Goal: Go to known website: Go to known website

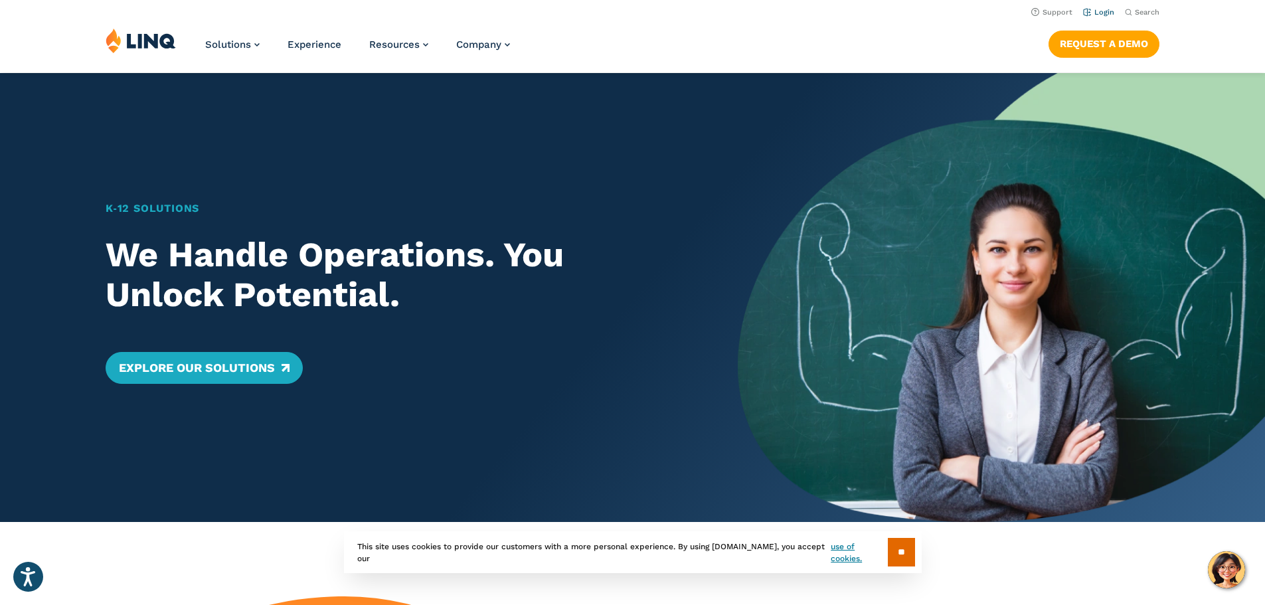
click at [1093, 10] on link "Login" at bounding box center [1098, 12] width 31 height 9
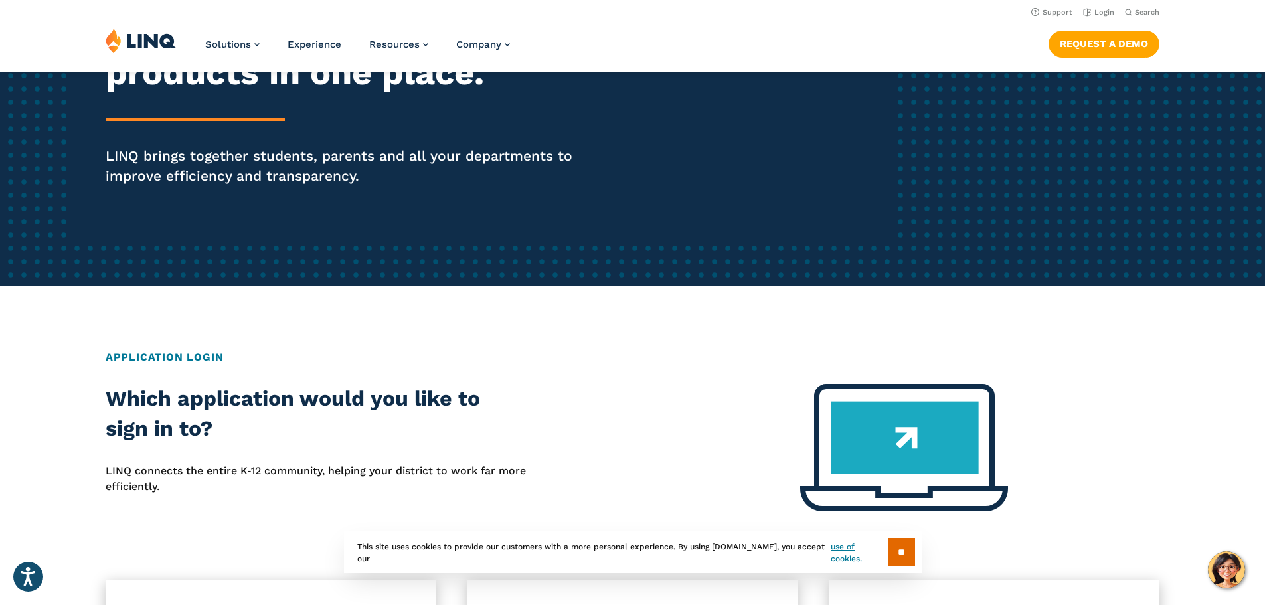
scroll to position [199, 0]
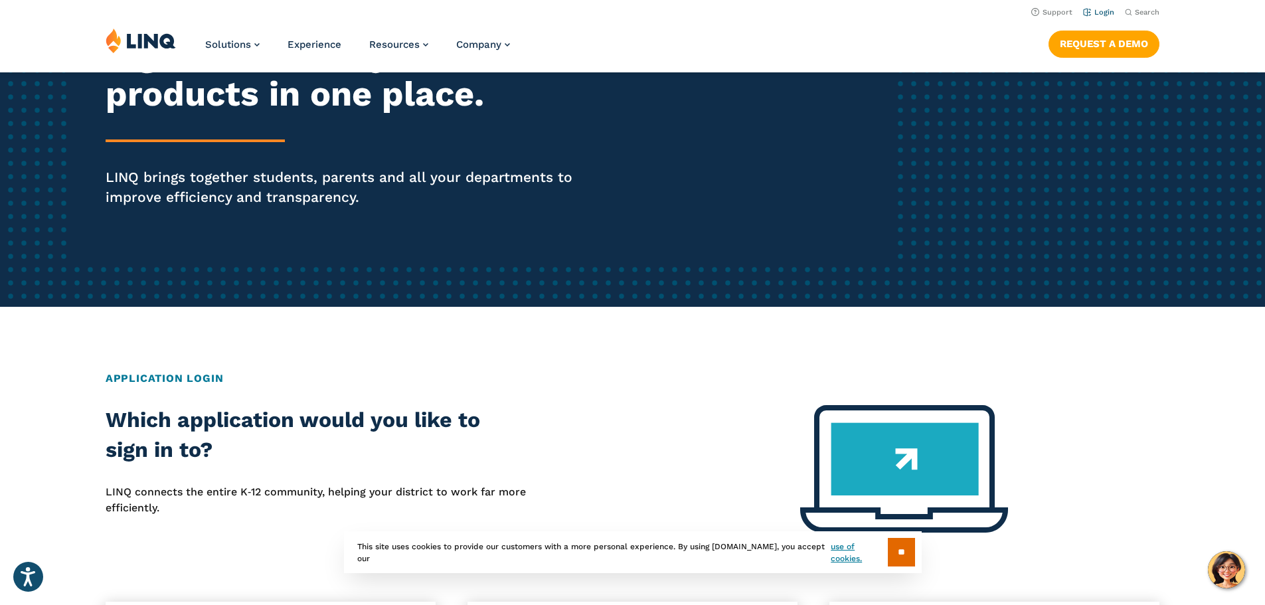
click at [1097, 5] on li "Login" at bounding box center [1098, 11] width 31 height 15
click at [1099, 7] on li "Login" at bounding box center [1098, 11] width 31 height 15
click at [1097, 11] on link "Login" at bounding box center [1098, 12] width 31 height 9
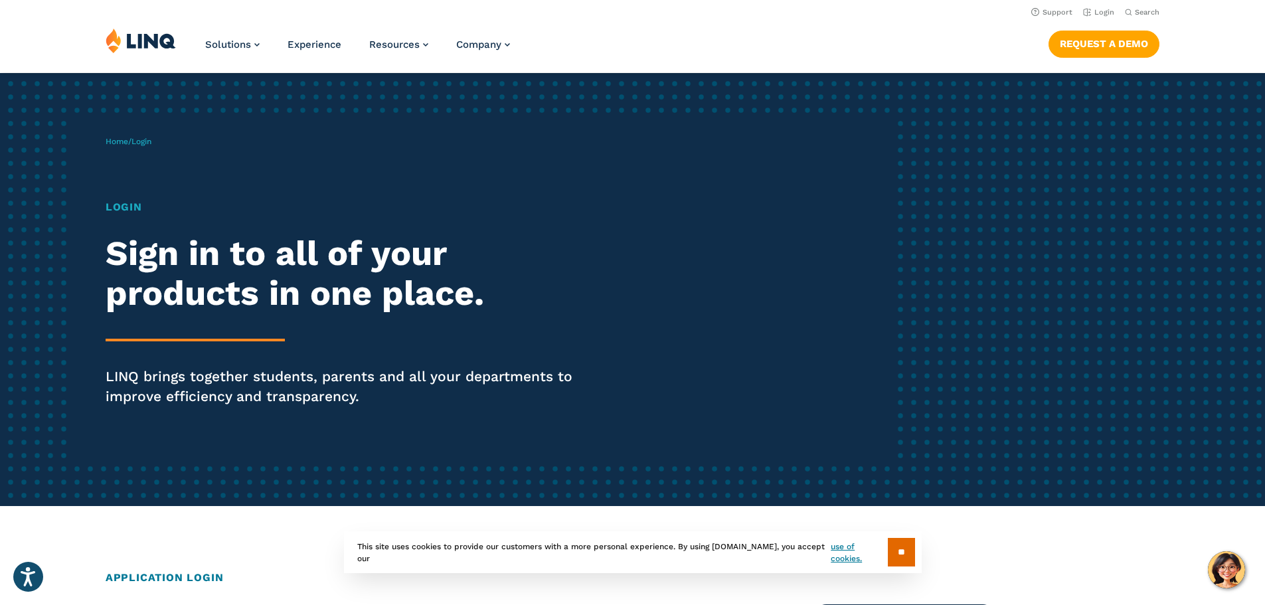
click at [135, 48] on img at bounding box center [141, 40] width 70 height 25
